Goal: Browse casually

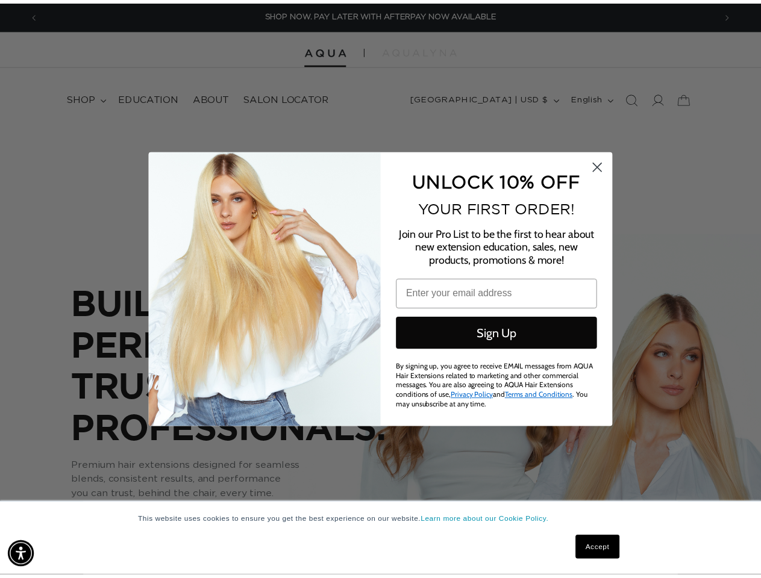
scroll to position [0, 1371]
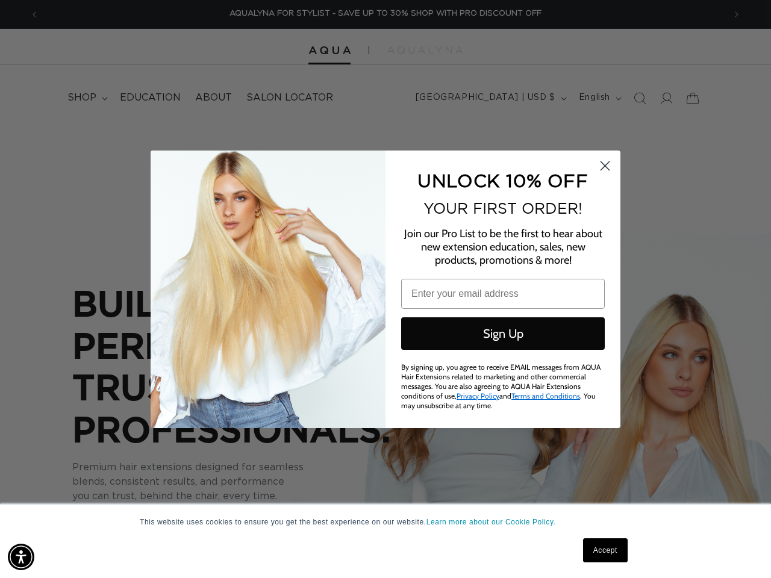
click at [385, 289] on div "UNLOCK 10% OFF YOUR FIRST ORDER! Join our Pro List to be the first to hear abou…" at bounding box center [496, 290] width 223 height 254
click at [21, 557] on img "Accessibility Menu" at bounding box center [21, 557] width 26 height 26
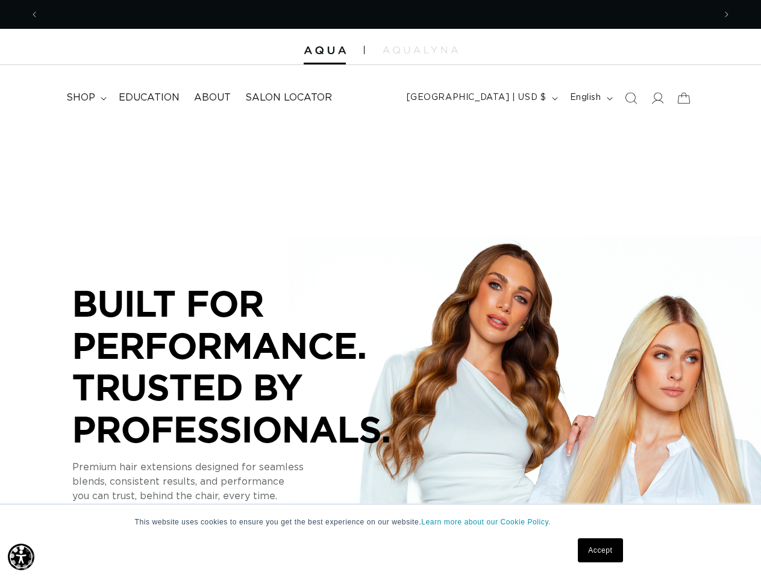
scroll to position [0, 0]
